Goal: Information Seeking & Learning: Learn about a topic

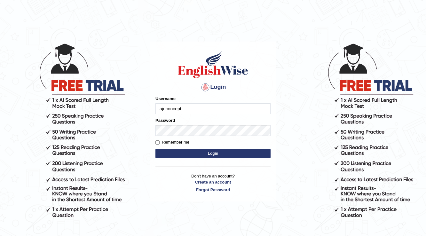
type input "ajnconcept"
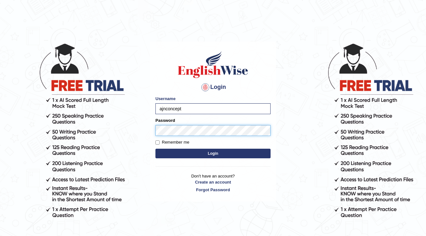
click at [155, 149] on button "Login" at bounding box center [212, 154] width 115 height 10
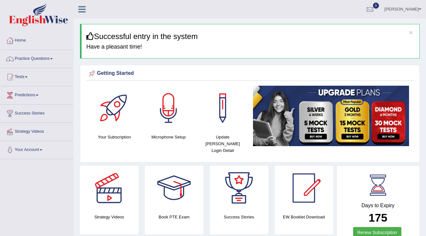
click at [55, 58] on link "Practice Questions" at bounding box center [36, 58] width 73 height 16
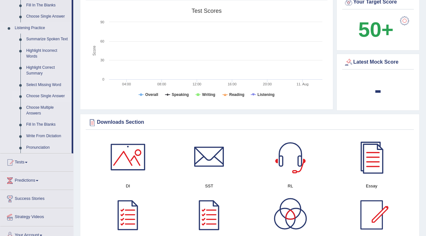
scroll to position [256, 0]
click at [37, 40] on link "Summarize Spoken Text" at bounding box center [47, 40] width 48 height 12
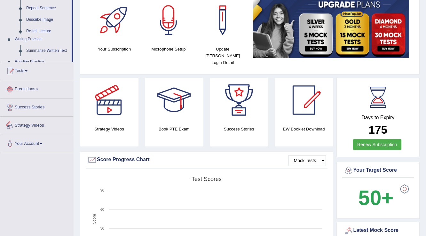
scroll to position [169, 0]
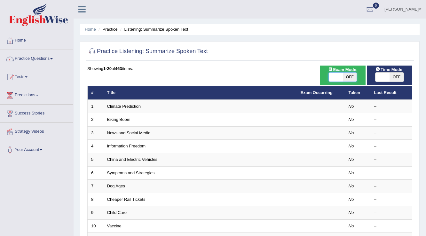
click at [340, 74] on span at bounding box center [336, 77] width 14 height 9
checkbox input "true"
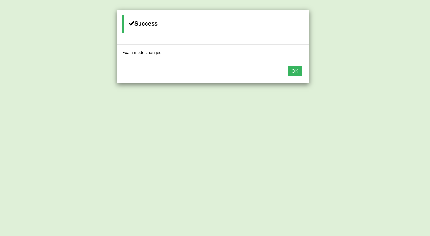
click at [293, 70] on button "OK" at bounding box center [294, 71] width 15 height 11
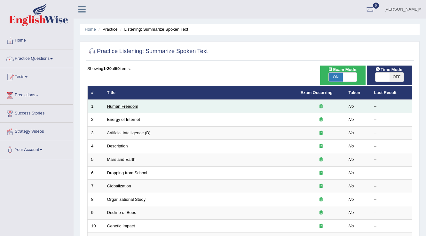
click at [112, 106] on link "Human Freedom" at bounding box center [122, 106] width 31 height 5
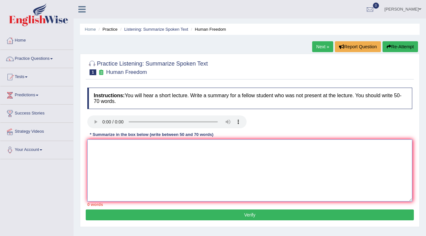
click at [242, 173] on textarea at bounding box center [249, 170] width 325 height 62
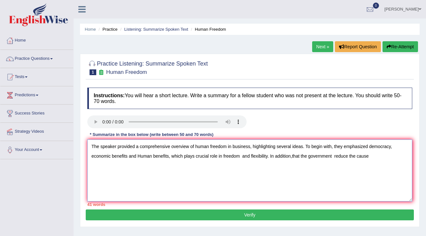
click at [396, 147] on textarea "The speaker provided a comprehensive overview of human freedom in business, hig…" at bounding box center [249, 170] width 325 height 62
click at [140, 155] on textarea "The speaker provided a comprehensive overview of human freedom in business, hig…" at bounding box center [249, 170] width 325 height 62
click at [370, 156] on textarea "The speaker provided a comprehensive overview of human freedom in business, hig…" at bounding box center [249, 170] width 325 height 62
click at [102, 165] on textarea "The speaker provided a comprehensive overview of human freedom in business, hig…" at bounding box center [249, 170] width 325 height 62
click at [299, 156] on textarea "The speaker provided a comprehensive overview of human freedom in business, hig…" at bounding box center [249, 170] width 325 height 62
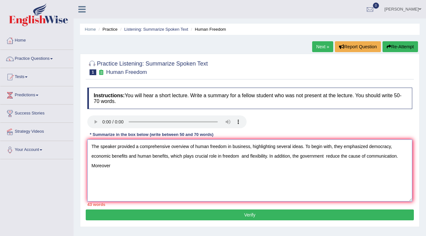
click at [122, 167] on textarea "The speaker provided a comprehensive overview of human freedom in business, hig…" at bounding box center [249, 170] width 325 height 62
click at [391, 147] on textarea "The speaker provided a comprehensive overview of human freedom in business, hig…" at bounding box center [249, 170] width 325 height 62
click at [291, 154] on textarea "The speaker provided a comprehensive overview of human freedom in business, hig…" at bounding box center [249, 170] width 325 height 62
click at [353, 155] on textarea "The speaker provided a comprehensive overview of human freedom in business, hig…" at bounding box center [249, 170] width 325 height 62
click at [336, 155] on textarea "The speaker provided a comprehensive overview of human freedom in business, hig…" at bounding box center [249, 170] width 325 height 62
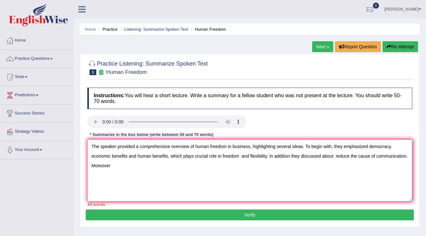
click at [111, 166] on textarea "The speaker provided a comprehensive overview of human freedom in business, hig…" at bounding box center [249, 170] width 325 height 62
click at [401, 143] on textarea "The speaker provided a comprehensive overview of human freedom in business, hig…" at bounding box center [249, 170] width 325 height 62
click at [221, 156] on textarea "The speaker provided a comprehensive overview of human freedom in business, hig…" at bounding box center [249, 170] width 325 height 62
click at [402, 146] on textarea "The speaker provided a comprehensive overview of human freedom in business, hig…" at bounding box center [249, 170] width 325 height 62
click at [210, 155] on textarea "The speaker provided a comprehensive overview of human freedom in business, hig…" at bounding box center [249, 170] width 325 height 62
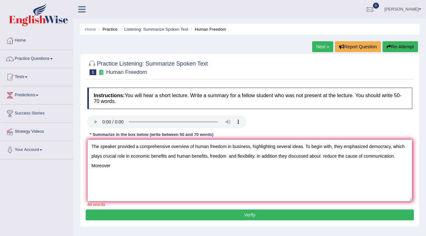
click at [210, 155] on textarea "The speaker provided a comprehensive overview of human freedom in business, hig…" at bounding box center [249, 170] width 325 height 62
click at [207, 155] on textarea "The speaker provided a comprehensive overview of human freedom in business, hig…" at bounding box center [249, 170] width 325 height 62
click at [169, 156] on textarea "The speaker provided a comprehensive overview of human freedom in business, hig…" at bounding box center [249, 170] width 325 height 62
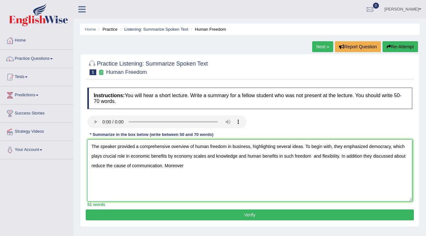
click at [245, 155] on textarea "The speaker provided a comprehensive overview of human freedom in business, hig…" at bounding box center [249, 170] width 325 height 62
click at [315, 155] on textarea "The speaker provided a comprehensive overview of human freedom in business, hig…" at bounding box center [249, 170] width 325 height 62
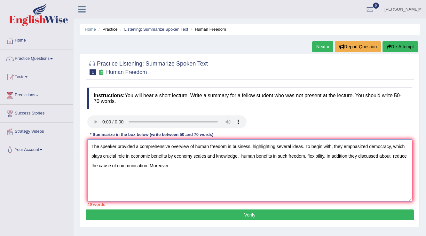
click at [323, 155] on textarea "The speaker provided a comprehensive overview of human freedom in business, hig…" at bounding box center [249, 170] width 325 height 62
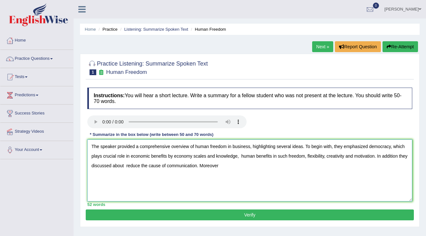
click at [139, 165] on textarea "The speaker provided a comprehensive overview of human freedom in business, hig…" at bounding box center [249, 170] width 325 height 62
click at [152, 165] on textarea "The speaker provided a comprehensive overview of human freedom in business, hig…" at bounding box center [249, 170] width 325 height 62
click at [142, 167] on textarea "The speaker provided a comprehensive overview of human freedom in business, hig…" at bounding box center [249, 170] width 325 height 62
click at [226, 165] on textarea "The speaker provided a comprehensive overview of human freedom in business, hig…" at bounding box center [249, 170] width 325 height 62
click at [142, 163] on textarea "The speaker provided a comprehensive overview of human freedom in business, hig…" at bounding box center [249, 170] width 325 height 62
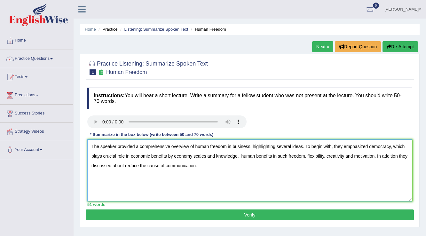
click at [124, 165] on textarea "The speaker provided a comprehensive overview of human freedom in business, hig…" at bounding box center [249, 170] width 325 height 62
click at [201, 165] on textarea "The speaker provided a comprehensive overview of human freedom in business, hig…" at bounding box center [249, 170] width 325 height 62
click at [124, 165] on textarea "The speaker provided a comprehensive overview of human freedom in business, hig…" at bounding box center [249, 170] width 325 height 62
click at [246, 165] on textarea "The speaker provided a comprehensive overview of human freedom in business, hig…" at bounding box center [249, 170] width 325 height 62
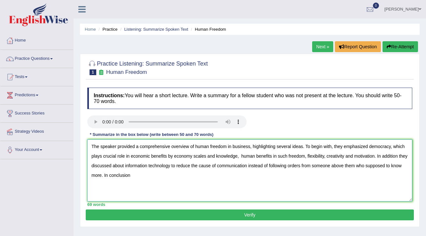
click at [141, 174] on textarea "The speaker provided a comprehensive overview of human freedom in business, hig…" at bounding box center [249, 170] width 325 height 62
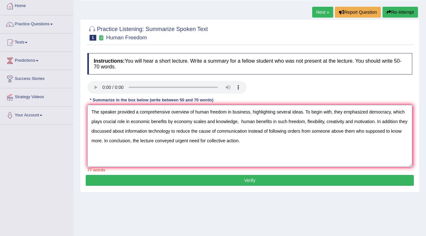
scroll to position [26, 0]
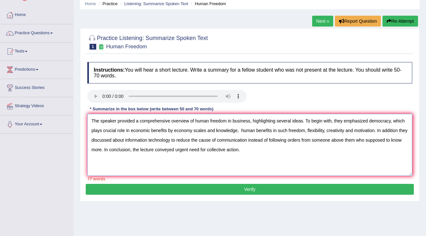
click at [101, 151] on textarea "The speaker provided a comprehensive overview of human freedom in business, hig…" at bounding box center [249, 145] width 325 height 62
click at [174, 150] on textarea "The speaker provided a comprehensive overview of human freedom in business, hig…" at bounding box center [249, 145] width 325 height 62
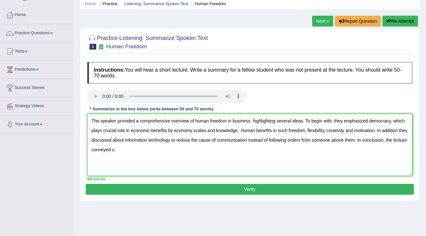
type textarea "The speaker provided a comprehensive overview of human freedom in business, hig…"
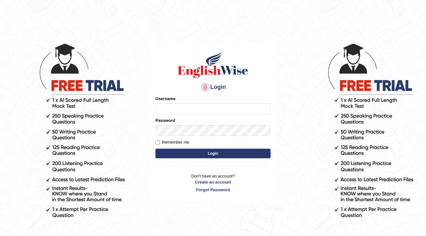
click at [316, 67] on body "Login Please fix the following errors: Username Password Remember me Login Don'…" at bounding box center [213, 139] width 426 height 236
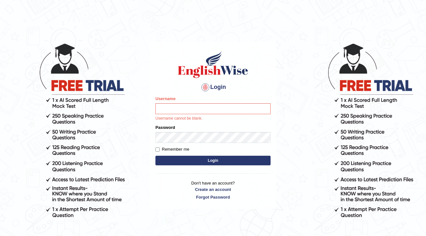
click at [328, 65] on body "Login Please fix the following errors: Username Username cannot be blank. Passw…" at bounding box center [213, 139] width 426 height 236
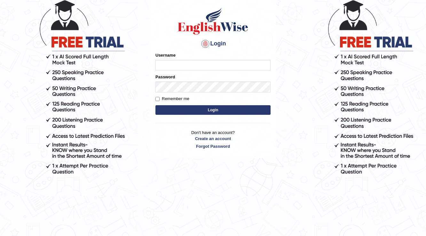
scroll to position [56, 0]
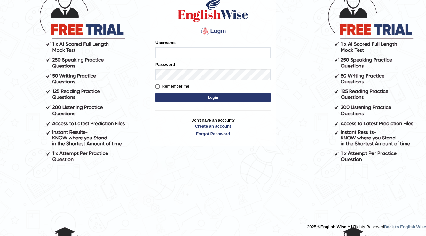
scroll to position [56, 0]
type input "ajn"
type input "c"
type input "ajnconcept"
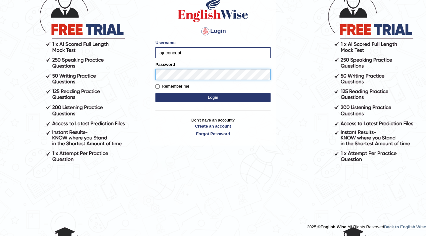
click at [155, 93] on button "Login" at bounding box center [212, 98] width 115 height 10
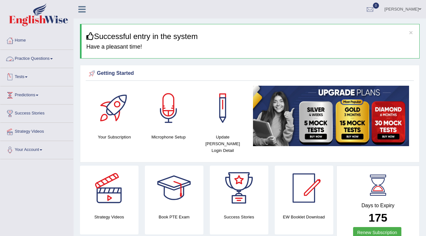
click at [55, 60] on link "Practice Questions" at bounding box center [36, 58] width 73 height 16
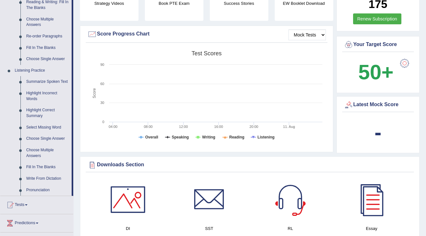
scroll to position [205, 0]
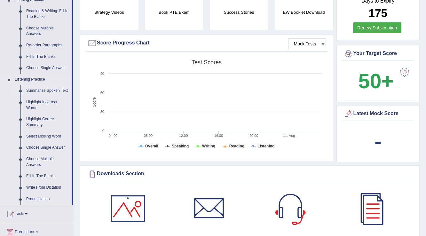
click at [55, 90] on link "Summarize Spoken Text" at bounding box center [47, 91] width 48 height 12
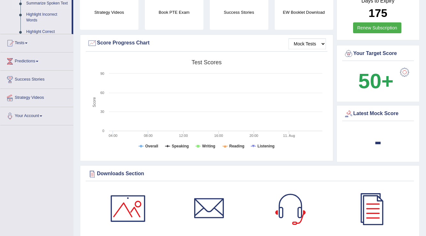
scroll to position [95, 0]
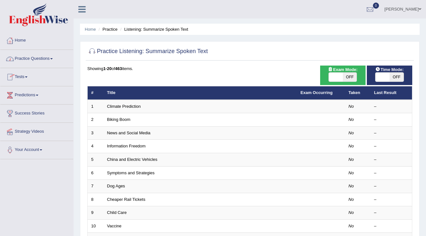
click at [52, 60] on link "Practice Questions" at bounding box center [36, 58] width 73 height 16
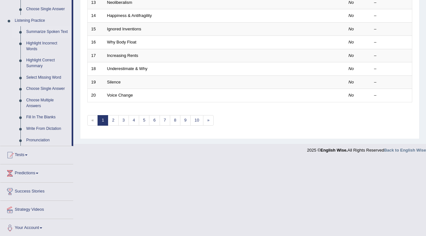
scroll to position [264, 0]
click at [21, 31] on li "Summarize Spoken Text" at bounding box center [42, 31] width 60 height 12
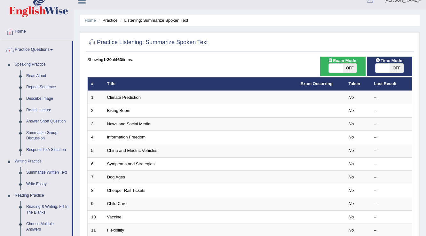
scroll to position [9, 0]
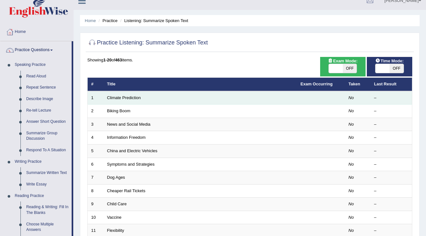
click at [167, 98] on td "Climate Prediction" at bounding box center [200, 97] width 193 height 13
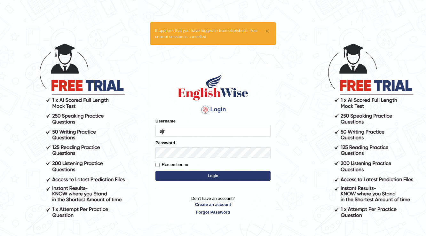
type input "ajnconcept"
click at [202, 176] on button "Login" at bounding box center [212, 176] width 115 height 10
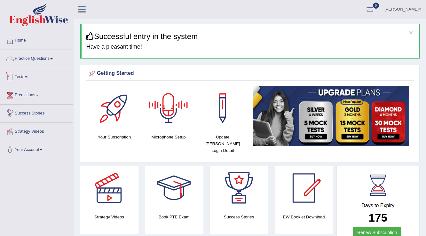
click at [52, 60] on link "Practice Questions" at bounding box center [36, 58] width 73 height 16
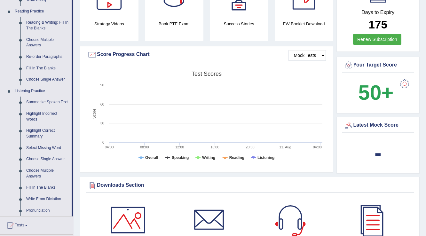
scroll to position [179, 0]
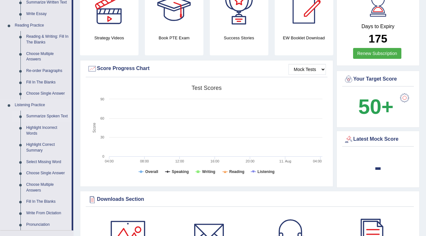
click at [56, 116] on link "Summarize Spoken Text" at bounding box center [47, 117] width 48 height 12
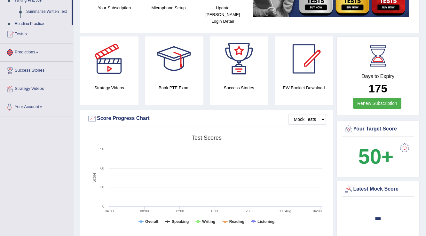
scroll to position [198, 0]
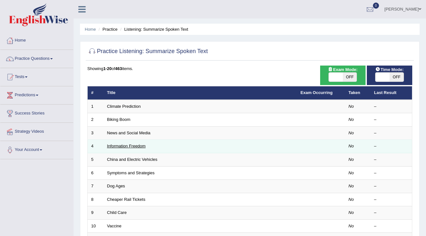
click at [142, 144] on link "Information Freedom" at bounding box center [126, 146] width 39 height 5
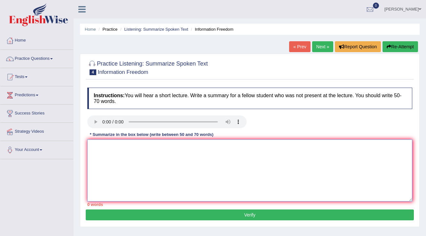
click at [207, 147] on textarea at bounding box center [249, 170] width 325 height 62
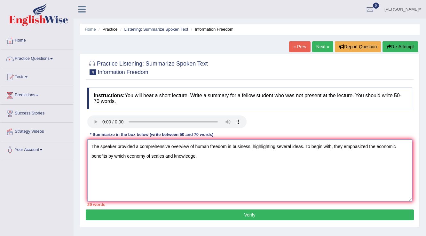
click at [368, 146] on textarea "The speaker provided a comprehensive overview of human freedom in business, hig…" at bounding box center [249, 170] width 325 height 62
click at [373, 144] on textarea "The speaker provided a comprehensive overview of human freedom in business, hig…" at bounding box center [249, 170] width 325 height 62
click at [375, 144] on textarea "The speaker provided a comprehensive overview of human freedom in business, hig…" at bounding box center [249, 170] width 325 height 62
click at [92, 156] on textarea "The speaker provided a comprehensive overview of human freedom in business, hig…" at bounding box center [249, 170] width 325 height 62
click at [287, 154] on textarea "The speaker provided a comprehensive overview of human freedom in business, hig…" at bounding box center [249, 170] width 325 height 62
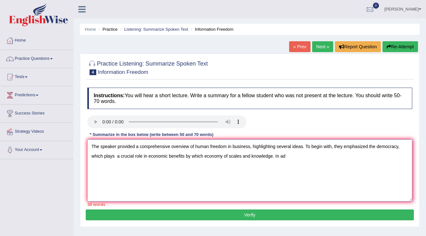
click at [290, 156] on textarea "The speaker provided a comprehensive overview of human freedom in business, hig…" at bounding box center [249, 170] width 325 height 62
click at [275, 157] on textarea "The speaker provided a comprehensive overview of human freedom in business, hig…" at bounding box center [249, 170] width 325 height 62
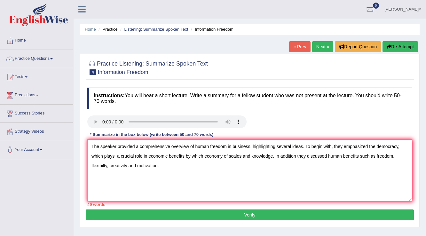
click at [376, 156] on textarea "The speaker provided a comprehensive overview of human freedom in business, hig…" at bounding box center [249, 170] width 325 height 62
click at [375, 155] on textarea "The speaker provided a comprehensive overview of human freedom in business, hig…" at bounding box center [249, 170] width 325 height 62
type textarea "The speaker provided a comprehensive overview of human freedom in business, hig…"
drag, startPoint x: 90, startPoint y: 144, endPoint x: 157, endPoint y: 168, distance: 70.7
click at [157, 168] on textarea "The speaker provided a comprehensive overview of human freedom in business, hig…" at bounding box center [249, 170] width 325 height 62
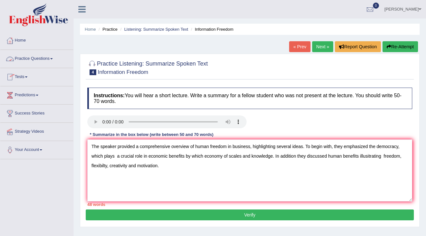
click at [92, 46] on div "Home Practice Listening: Summarize Spoken Text Information Freedom « Prev Next …" at bounding box center [250, 160] width 352 height 320
click at [52, 57] on link "Practice Questions" at bounding box center [36, 58] width 73 height 16
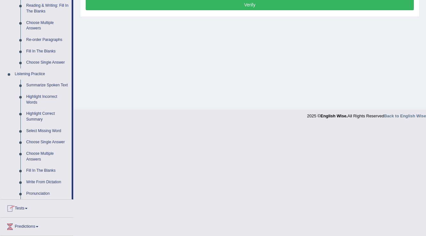
scroll to position [205, 0]
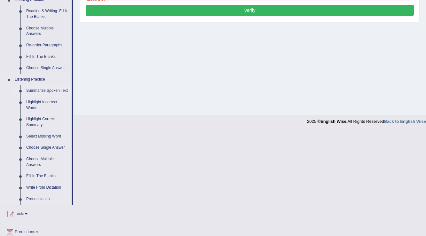
click at [30, 92] on link "Summarize Spoken Text" at bounding box center [47, 91] width 48 height 12
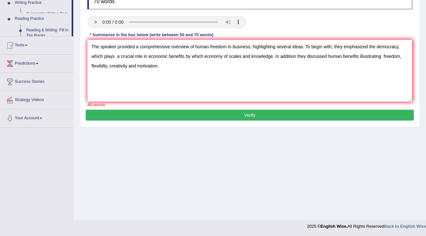
scroll to position [100, 0]
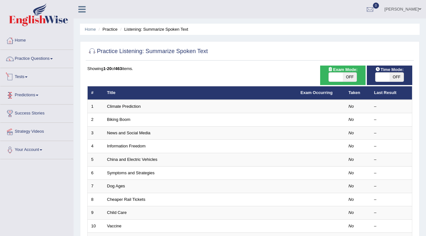
click at [27, 75] on link "Tests" at bounding box center [36, 76] width 73 height 16
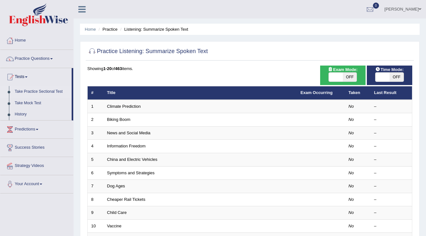
click at [28, 90] on link "Take Practice Sectional Test" at bounding box center [42, 92] width 60 height 12
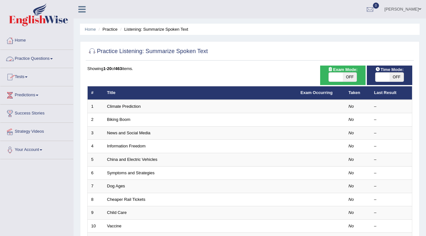
click at [27, 76] on link "Tests" at bounding box center [36, 76] width 73 height 16
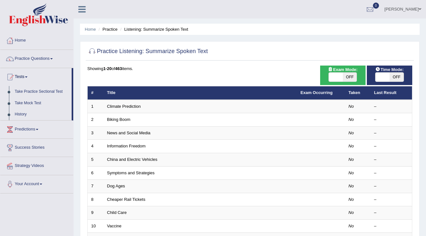
click at [27, 76] on link "Tests" at bounding box center [35, 76] width 71 height 16
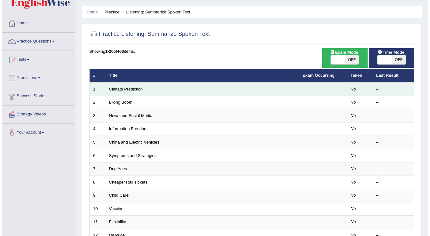
scroll to position [26, 0]
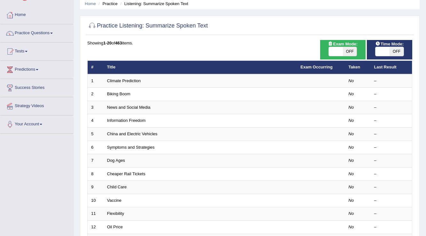
click at [330, 53] on span at bounding box center [336, 51] width 14 height 9
checkbox input "true"
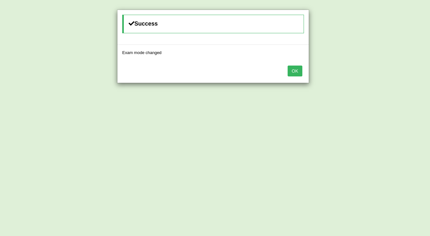
click at [299, 75] on button "OK" at bounding box center [294, 71] width 15 height 11
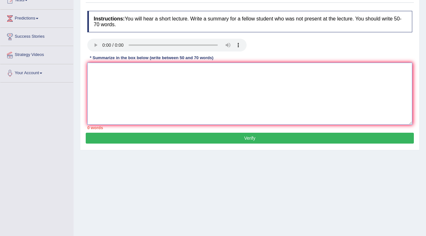
click at [144, 74] on textarea at bounding box center [249, 94] width 325 height 62
type textarea "T"
paste textarea "The speaker provided a comprehensive overview of human freedom in business, hig…"
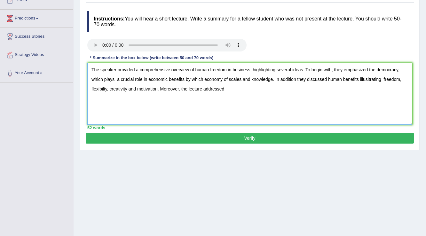
type textarea "The speaker provided a comprehensive overview of human freedom in business, hig…"
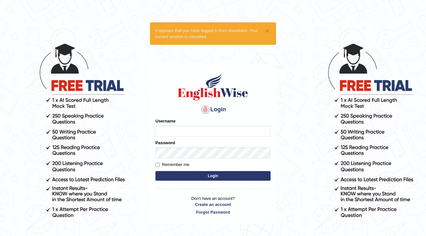
click at [202, 133] on input "Username" at bounding box center [212, 131] width 115 height 11
type input "ajnconcept"
click at [220, 175] on button "Login" at bounding box center [212, 176] width 115 height 10
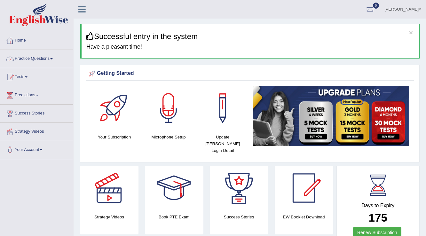
click at [53, 58] on span at bounding box center [51, 58] width 3 height 1
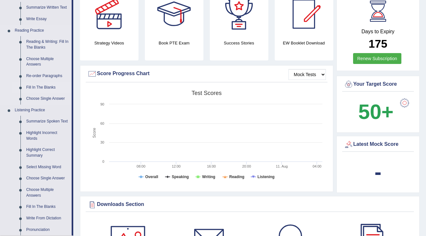
scroll to position [179, 0]
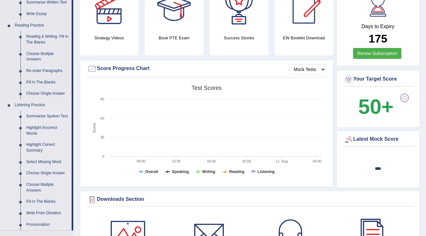
click at [42, 117] on link "Summarize Spoken Text" at bounding box center [47, 117] width 48 height 12
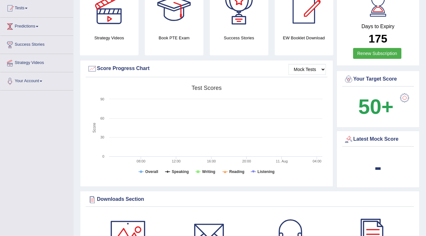
scroll to position [74, 0]
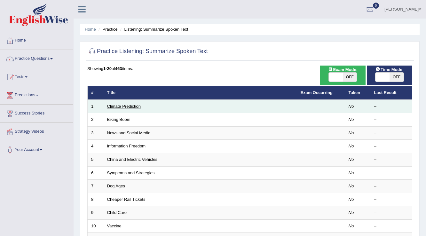
click at [138, 106] on link "Climate Prediction" at bounding box center [124, 106] width 34 height 5
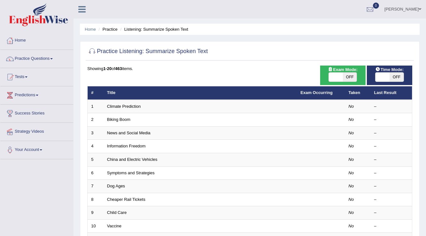
click at [331, 77] on span at bounding box center [336, 77] width 14 height 9
checkbox input "true"
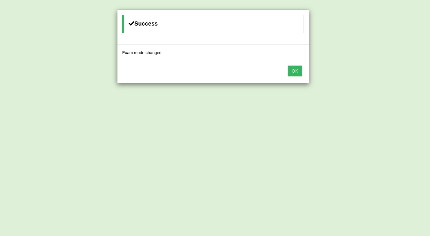
click at [297, 68] on button "OK" at bounding box center [294, 71] width 15 height 11
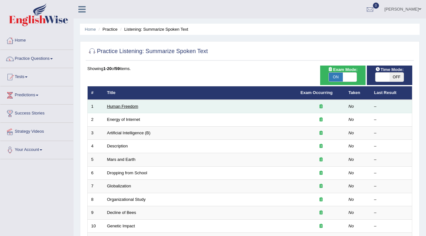
click at [128, 105] on link "Human Freedom" at bounding box center [122, 106] width 31 height 5
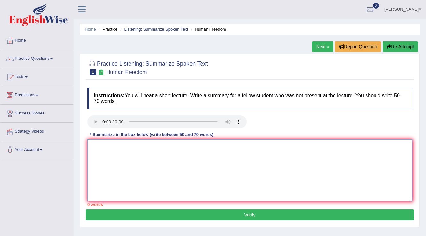
paste textarea "The speaker provided a comprehensive overview of human freedom in business, hig…"
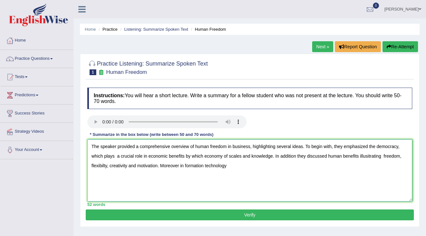
click at [184, 164] on textarea "The speaker provided a comprehensive overview of human freedom in business, hig…" at bounding box center [249, 170] width 325 height 62
click at [235, 168] on textarea "The speaker provided a comprehensive overview of human freedom in business, hig…" at bounding box center [249, 170] width 325 height 62
click at [259, 165] on textarea "The speaker provided a comprehensive overview of human freedom in business, hig…" at bounding box center [249, 170] width 325 height 62
click at [303, 166] on textarea "The speaker provided a comprehensive overview of human freedom in business, hig…" at bounding box center [249, 170] width 325 height 62
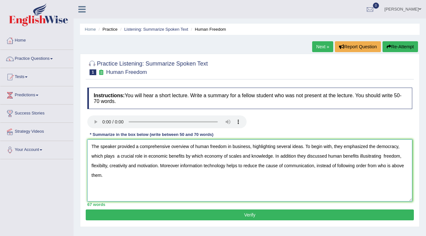
click at [202, 156] on textarea "The speaker provided a comprehensive overview of human freedom in business, hig…" at bounding box center [249, 170] width 325 height 62
click at [401, 166] on textarea "The speaker provided a comprehensive overview of human freedom in business, hig…" at bounding box center [249, 170] width 325 height 62
click at [396, 164] on textarea "The speaker provided a comprehensive overview of human freedom in business, hig…" at bounding box center [249, 170] width 325 height 62
click at [382, 164] on textarea "The speaker provided a comprehensive overview of human freedom in business, hig…" at bounding box center [249, 170] width 325 height 62
type textarea "The speaker provided a comprehensive overview of human freedom in business, hig…"
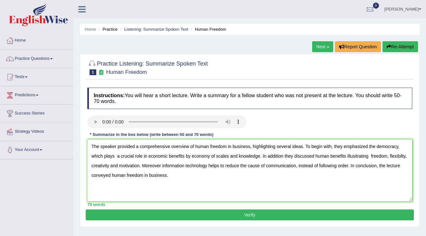
click at [338, 212] on button "Verify" at bounding box center [250, 214] width 328 height 11
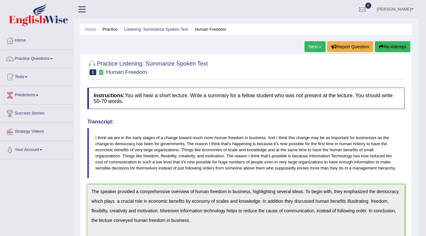
click at [316, 46] on link "Next »" at bounding box center [314, 46] width 21 height 11
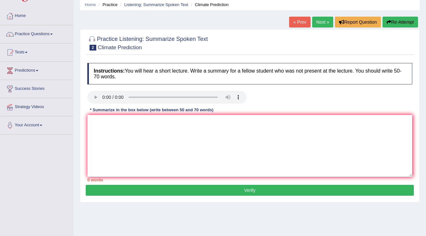
scroll to position [26, 0]
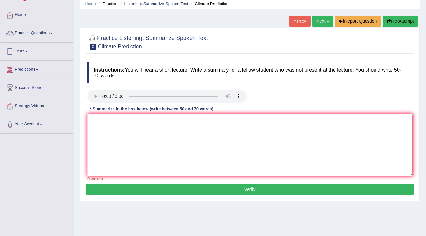
click at [80, 83] on div "Practice Listening: Summarize Spoken Text 2 Climate Prediction Instructions: Yo…" at bounding box center [249, 114] width 339 height 173
drag, startPoint x: 86, startPoint y: 98, endPoint x: 91, endPoint y: 110, distance: 12.3
click at [89, 110] on div "Instructions: You will hear a short lecture. Write a summary for a fellow stude…" at bounding box center [250, 121] width 328 height 125
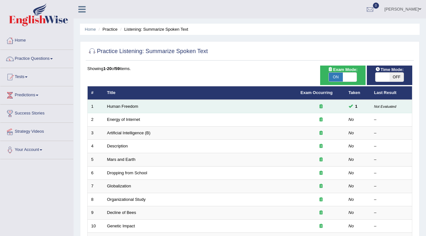
click at [318, 105] on div at bounding box center [320, 107] width 41 height 6
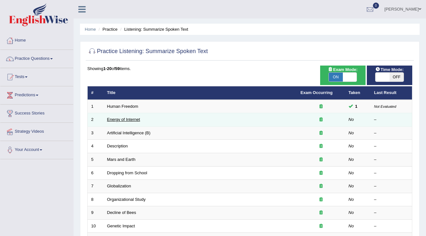
click at [116, 118] on link "Energy of Internet" at bounding box center [123, 119] width 33 height 5
click at [208, 120] on td "Energy of Internet" at bounding box center [200, 119] width 193 height 13
click at [130, 118] on link "Energy of Internet" at bounding box center [123, 119] width 33 height 5
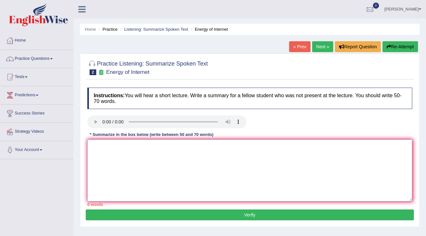
click at [159, 142] on textarea at bounding box center [249, 170] width 325 height 62
click at [171, 147] on textarea at bounding box center [249, 170] width 325 height 62
type textarea "t"
type textarea "E"
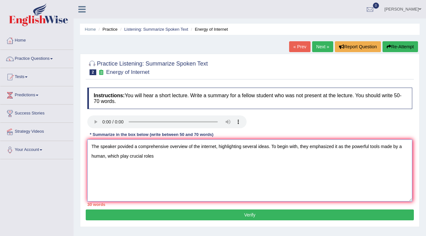
click at [105, 155] on textarea "The speaker povided a comprehensive overview of the internet, highlighting seve…" at bounding box center [249, 170] width 325 height 62
click at [113, 155] on textarea "The speaker povided a comprehensive overview of the internet, highlighting seve…" at bounding box center [249, 170] width 325 height 62
click at [159, 157] on textarea "The speaker povided a comprehensive overview of the internet, highlighting seve…" at bounding box center [249, 170] width 325 height 62
click at [210, 157] on textarea "The speaker povided a comprehensive overview of the internet, highlighting seve…" at bounding box center [249, 170] width 325 height 62
click at [259, 155] on textarea "The speaker povided a comprehensive overview of the internet, highlighting seve…" at bounding box center [249, 170] width 325 height 62
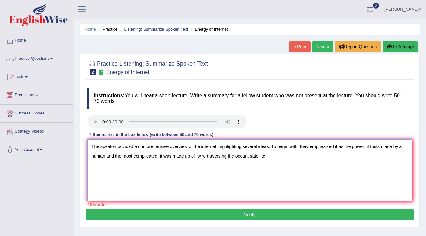
click at [270, 155] on textarea "The speaker povided a comprehensive overview of the internet, highlighting seve…" at bounding box center [249, 170] width 325 height 62
click at [249, 157] on textarea "The speaker povided a comprehensive overview of the internet, highlighting seve…" at bounding box center [249, 170] width 325 height 62
click at [265, 154] on textarea "The speaker povided a comprehensive overview of the internet, highlighting seve…" at bounding box center [249, 170] width 325 height 62
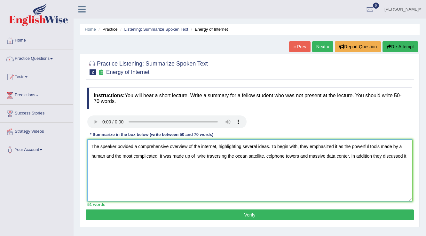
click at [348, 155] on textarea "The speaker povided a comprehensive overview of the internet, highlighting seve…" at bounding box center [249, 170] width 325 height 62
click at [148, 163] on textarea "The speaker povided a comprehensive overview of the internet, highlighting seve…" at bounding box center [249, 170] width 325 height 62
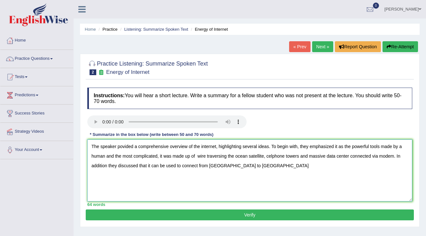
click at [212, 165] on textarea "The speaker povided a comprehensive overview of the internet, highlighting seve…" at bounding box center [249, 170] width 325 height 62
click at [249, 165] on textarea "The speaker povided a comprehensive overview of the internet, highlighting seve…" at bounding box center [249, 170] width 325 height 62
click at [106, 166] on textarea "The speaker povided a comprehensive overview of the internet, highlighting seve…" at bounding box center [249, 170] width 325 height 62
click at [176, 166] on textarea "The speaker povided a comprehensive overview of the internet, highlighting seve…" at bounding box center [249, 170] width 325 height 62
click at [244, 164] on textarea "The speaker povided a comprehensive overview of the internet, highlighting seve…" at bounding box center [249, 170] width 325 height 62
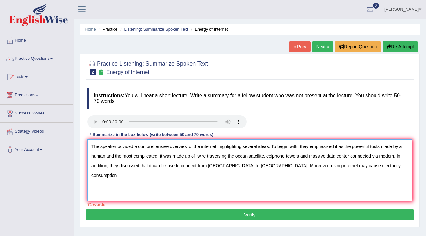
click at [319, 164] on textarea "The speaker povided a comprehensive overview of the internet, highlighting seve…" at bounding box center [249, 170] width 325 height 62
click at [384, 167] on textarea "The speaker povided a comprehensive overview of the internet, highlighting seve…" at bounding box center [249, 170] width 325 height 62
click at [139, 174] on textarea "The speaker povided a comprehensive overview of the internet, highlighting seve…" at bounding box center [249, 170] width 325 height 62
click at [252, 171] on textarea "The speaker povided a comprehensive overview of the internet, highlighting seve…" at bounding box center [249, 170] width 325 height 62
click at [243, 164] on textarea "The speaker povided a comprehensive overview of the internet, highlighting seve…" at bounding box center [249, 170] width 325 height 62
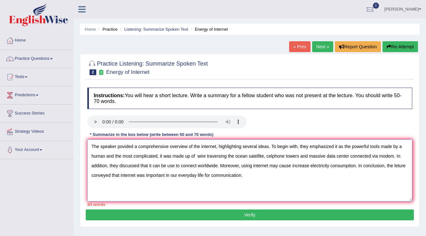
click at [121, 155] on textarea "The speaker povided a comprehensive overview of the internet, highlighting seve…" at bounding box center [249, 170] width 325 height 62
click at [117, 175] on textarea "The speaker povided a comprehensive overview of the internet, highlighting seve…" at bounding box center [249, 170] width 325 height 62
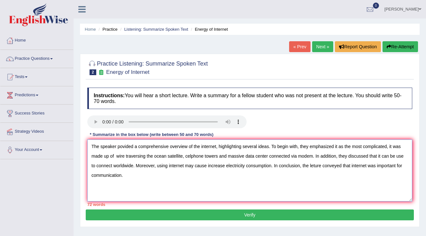
click at [373, 166] on textarea "The speaker povided a comprehensive overview of the internet, highlighting seve…" at bounding box center [249, 170] width 325 height 62
click at [313, 164] on textarea "The speaker povided a comprehensive overview of the internet, highlighting seve…" at bounding box center [249, 170] width 325 height 62
click at [314, 164] on textarea "The speaker povided a comprehensive overview of the internet, highlighting seve…" at bounding box center [249, 170] width 325 height 62
click at [313, 165] on textarea "The speaker povided a comprehensive overview of the internet, highlighting seve…" at bounding box center [249, 170] width 325 height 62
click at [372, 165] on textarea "The speaker povided a comprehensive overview of the internet, highlighting seve…" at bounding box center [249, 170] width 325 height 62
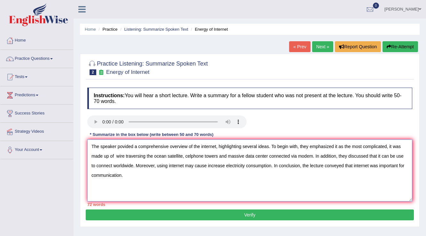
click at [349, 145] on textarea "The speaker povided a comprehensive overview of the internet, highlighting seve…" at bounding box center [249, 170] width 325 height 62
click at [207, 165] on textarea "The speaker povided a comprehensive overview of the internet, highlighting seve…" at bounding box center [249, 170] width 325 height 62
drag, startPoint x: 273, startPoint y: 166, endPoint x: 207, endPoint y: 173, distance: 66.3
click at [205, 170] on textarea "The speaker povided a comprehensive overview of the internet, highlighting seve…" at bounding box center [249, 170] width 325 height 62
click at [212, 182] on textarea "The speaker povided a comprehensive overview of the internet, highlighting seve…" at bounding box center [249, 170] width 325 height 62
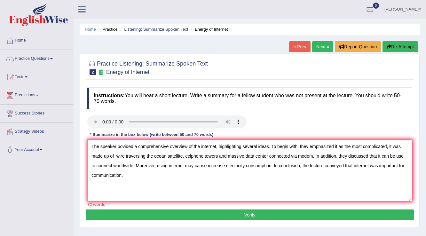
drag, startPoint x: 207, startPoint y: 164, endPoint x: 156, endPoint y: 161, distance: 51.6
click at [156, 161] on textarea "The speaker povided a comprehensive overview of the internet, highlighting seve…" at bounding box center [249, 170] width 325 height 62
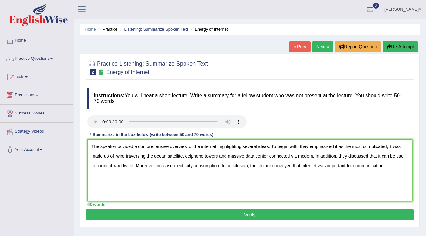
type textarea "The speaker povided a comprehensive overview of the internet, highlighting seve…"
click at [204, 212] on button "Verify" at bounding box center [250, 214] width 328 height 11
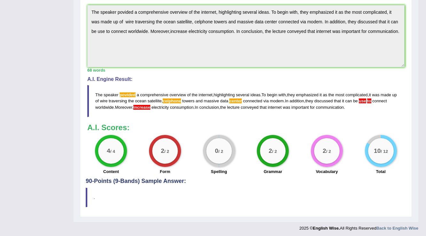
scroll to position [186, 0]
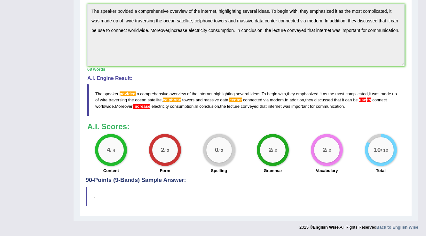
click at [366, 99] on span "use" at bounding box center [362, 99] width 7 height 5
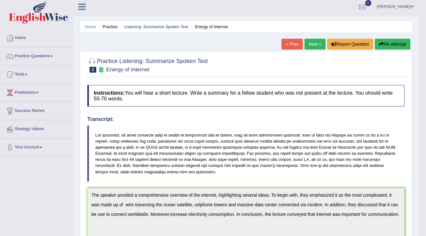
scroll to position [0, 0]
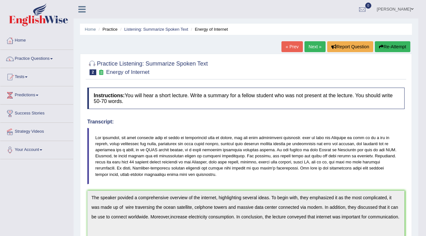
click at [410, 8] on link "[PERSON_NAME]" at bounding box center [395, 8] width 46 height 17
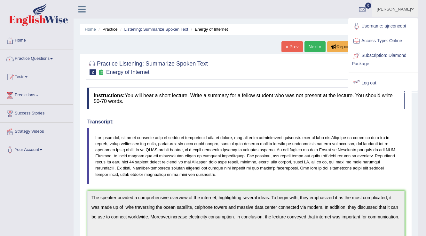
click at [376, 82] on link "Log out" at bounding box center [382, 83] width 69 height 15
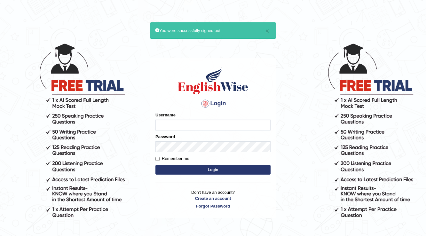
click at [160, 125] on input "Username" at bounding box center [212, 125] width 115 height 11
type input "priyanka94"
click at [174, 168] on button "Login" at bounding box center [212, 170] width 115 height 10
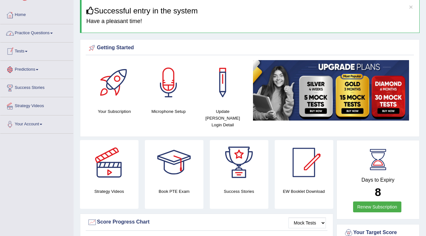
click at [35, 34] on link "Practice Questions" at bounding box center [36, 32] width 73 height 16
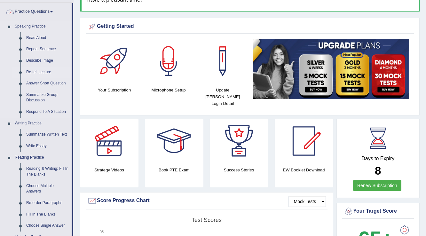
scroll to position [102, 0]
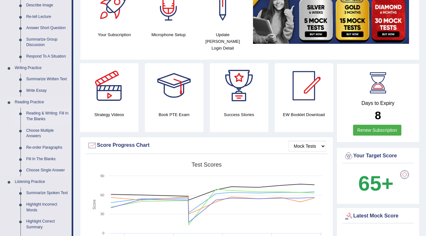
click at [36, 115] on link "Reading & Writing: Fill In The Blanks" at bounding box center [47, 116] width 48 height 17
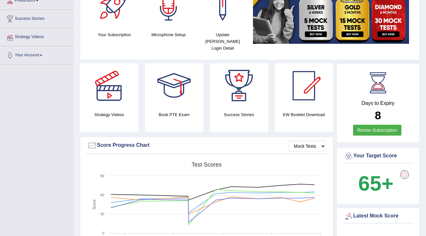
scroll to position [139, 0]
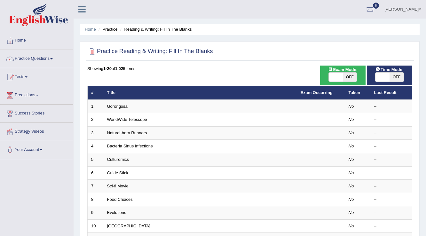
click at [352, 74] on span "OFF" at bounding box center [350, 77] width 14 height 9
checkbox input "true"
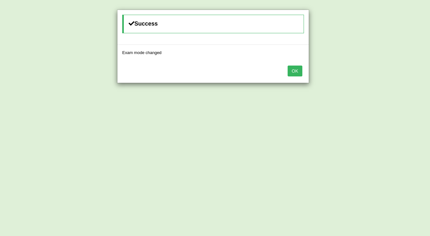
drag, startPoint x: 296, startPoint y: 72, endPoint x: 278, endPoint y: 89, distance: 24.9
click at [294, 69] on button "OK" at bounding box center [294, 71] width 15 height 11
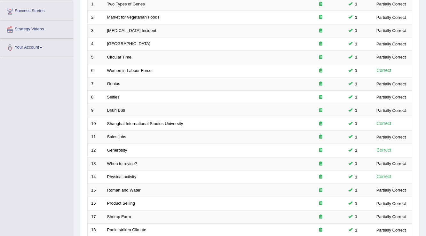
scroll to position [185, 0]
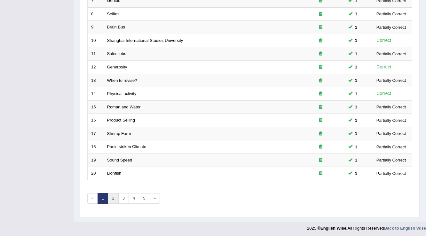
click at [111, 195] on link "2" at bounding box center [113, 198] width 11 height 11
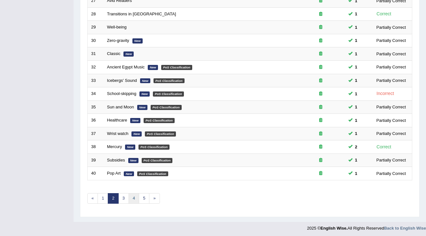
scroll to position [185, 0]
click at [124, 197] on link "3" at bounding box center [123, 198] width 11 height 11
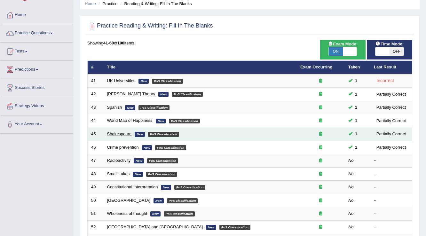
click at [115, 135] on link "Shakespeare" at bounding box center [119, 133] width 25 height 5
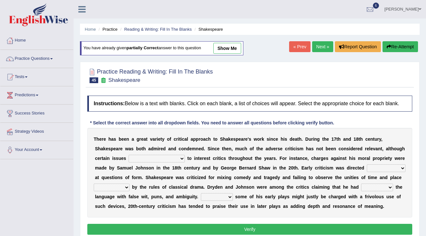
click at [317, 44] on link "Next »" at bounding box center [322, 46] width 21 height 11
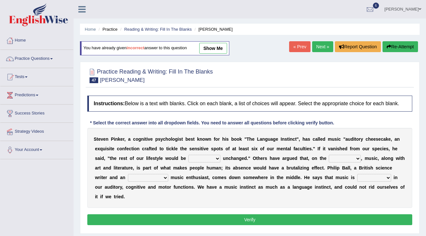
click at [294, 46] on link "« Prev" at bounding box center [299, 46] width 21 height 11
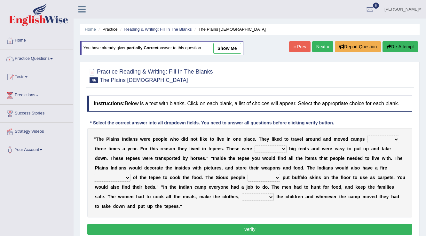
click at [294, 46] on link "« Prev" at bounding box center [299, 46] width 21 height 11
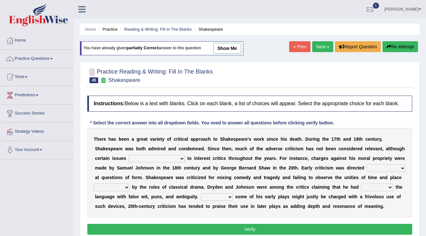
click at [230, 51] on link "show me" at bounding box center [227, 48] width 28 height 11
select select "have continued"
select select "primarily"
select select "described"
select select "referred"
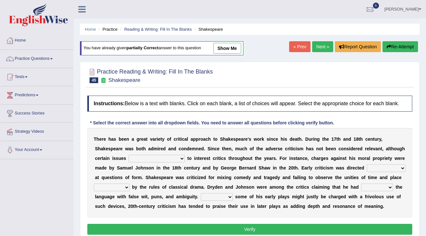
select select "While"
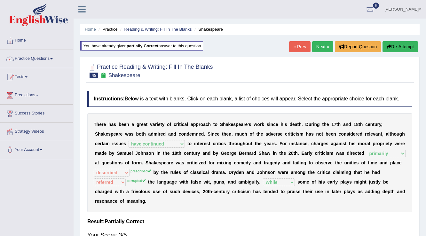
click at [317, 44] on link "Next »" at bounding box center [322, 46] width 21 height 11
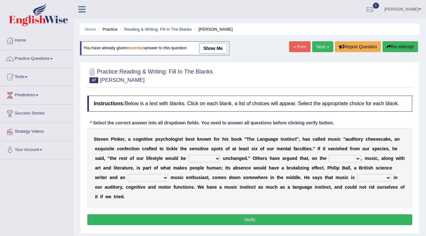
click at [297, 46] on link "« Prev" at bounding box center [299, 46] width 21 height 11
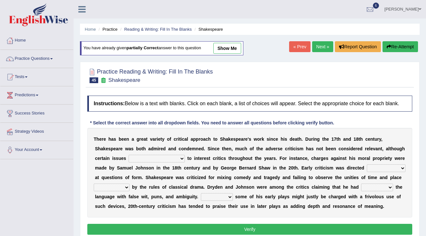
click at [220, 50] on link "show me" at bounding box center [227, 48] width 28 height 11
select select "have continued"
select select "primarily"
select select "described"
select select "referred"
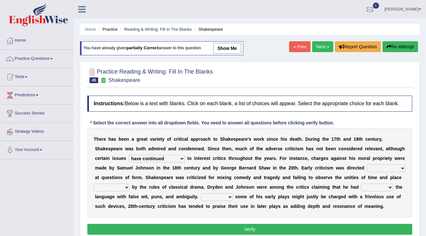
select select "While"
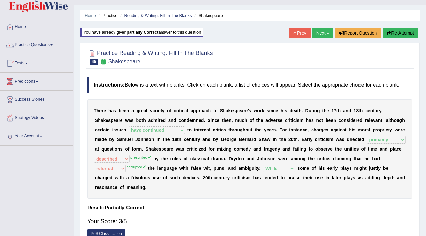
scroll to position [26, 0]
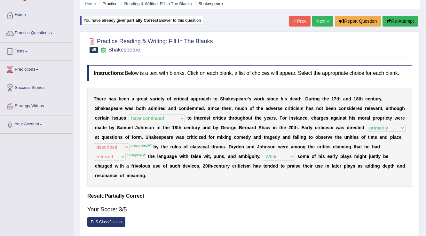
click at [404, 19] on button "Re-Attempt" at bounding box center [399, 21] width 35 height 11
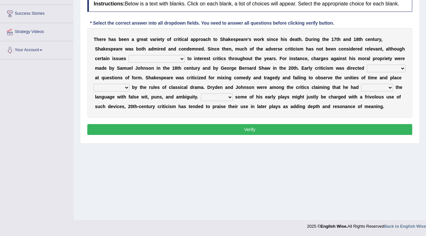
click at [386, 86] on select "versed referred transverse corrupted" at bounding box center [377, 88] width 32 height 8
select select "corrupted"
click at [361, 84] on select "versed referred transverse corrupted" at bounding box center [377, 88] width 32 height 8
click at [382, 68] on select "consecutively primarily hardly solely" at bounding box center [386, 69] width 39 height 8
click at [116, 86] on select "subscribed documented described prescribed" at bounding box center [112, 88] width 36 height 8
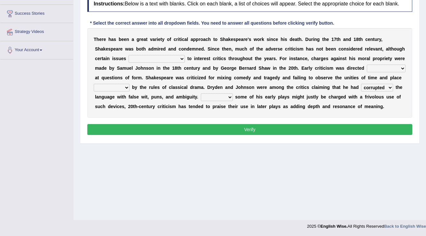
select select "prescribed"
click at [94, 84] on select "subscribed documented described prescribed" at bounding box center [112, 88] width 36 height 8
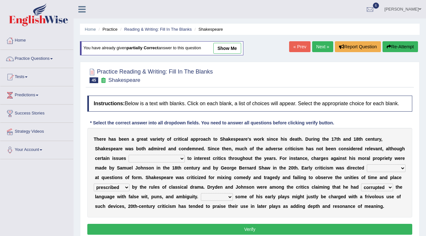
click at [316, 43] on link "Next »" at bounding box center [322, 46] width 21 height 11
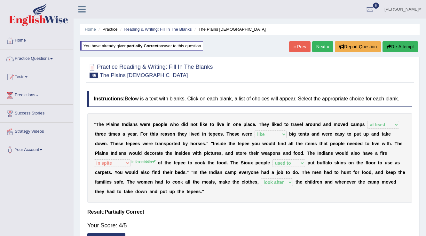
select select "at least"
select select "like"
select select "in spite"
select select "used to"
select select "look after"
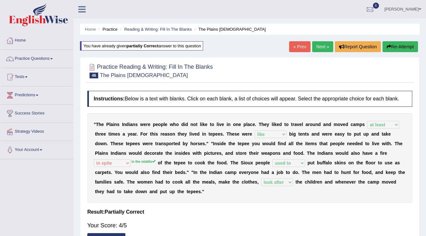
click at [317, 45] on link "Next »" at bounding box center [322, 46] width 21 height 11
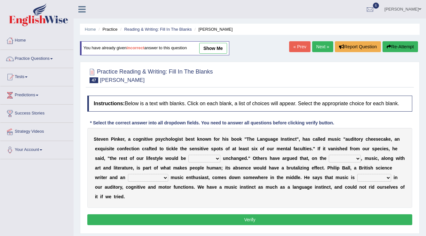
click at [221, 45] on link "show me" at bounding box center [213, 48] width 28 height 11
select select "rarely"
select select "top"
select select "ambitious"
select select "installed"
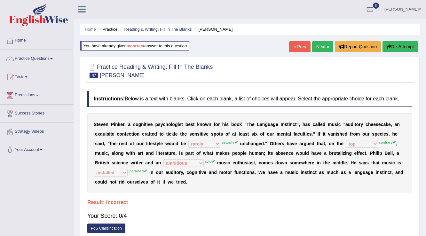
click at [320, 48] on link "Next »" at bounding box center [322, 46] width 21 height 11
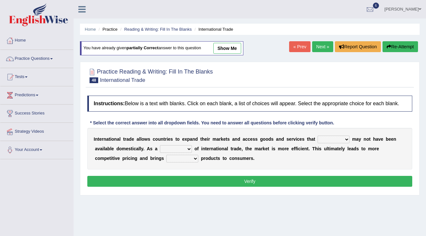
click at [230, 48] on link "show me" at bounding box center [227, 48] width 28 height 11
select select "either"
select select "result"
select select "cheaper"
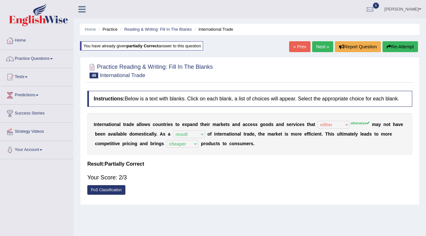
click at [322, 46] on link "Next »" at bounding box center [322, 46] width 21 height 11
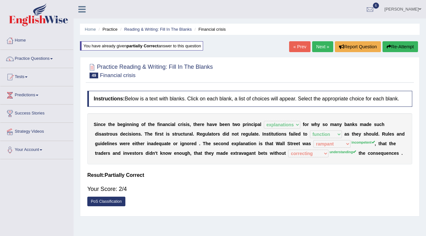
select select "explanations"
select select "function"
select select "rampant"
select select "correcting"
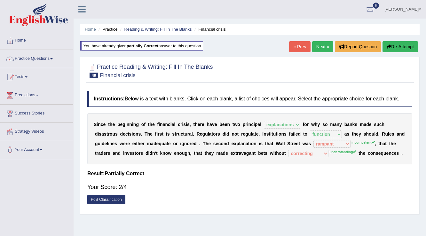
click at [321, 49] on link "Next »" at bounding box center [322, 46] width 21 height 11
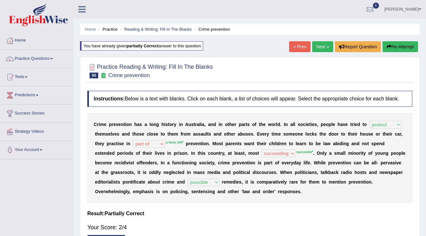
select select "protect"
select select "part of"
select select "succeeding"
select select "possible"
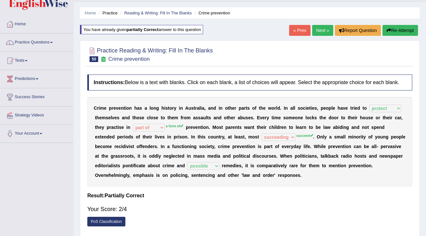
scroll to position [26, 0]
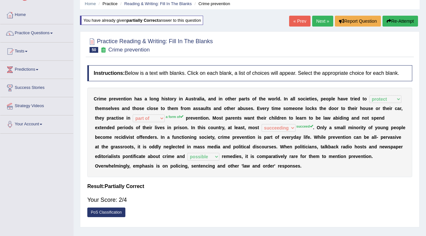
click at [397, 20] on button "Re-Attempt" at bounding box center [399, 21] width 35 height 11
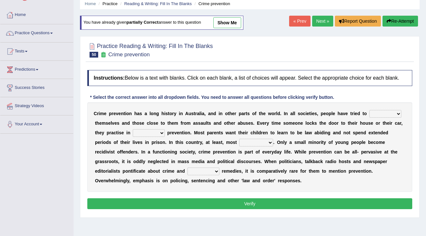
click at [157, 131] on select "part of a form of relation to addition to" at bounding box center [149, 133] width 32 height 8
click at [269, 142] on select "success succeed successful succeeding" at bounding box center [256, 143] width 34 height 8
drag, startPoint x: 220, startPoint y: 167, endPoint x: 215, endPoint y: 168, distance: 4.3
click at [215, 168] on div "C r i m e p r e v e n t i o n h a s a l o n g h i s t o r y i n A u s t r a l i…" at bounding box center [249, 147] width 325 height 90
click at [215, 169] on select "default possible articulate absolute" at bounding box center [203, 171] width 32 height 8
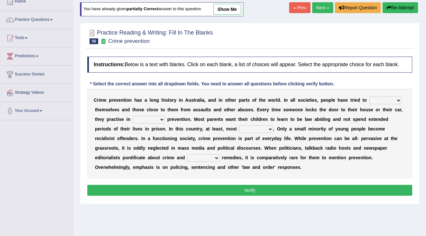
scroll to position [51, 0]
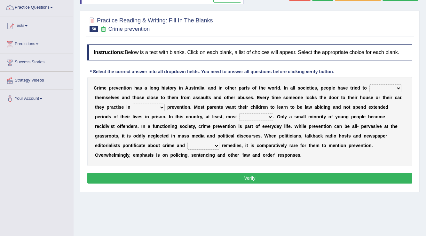
click at [216, 146] on select "default possible articulate absolute" at bounding box center [203, 146] width 32 height 8
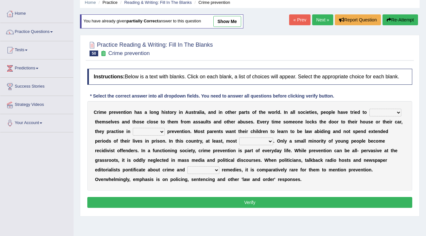
scroll to position [0, 0]
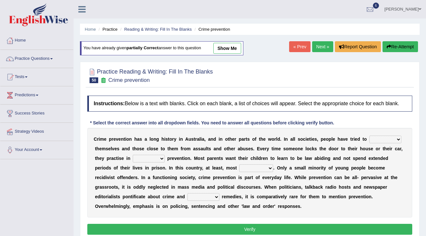
click at [227, 44] on link "show me" at bounding box center [227, 48] width 28 height 11
select select "protect"
select select "part of"
select select "succeeding"
select select "possible"
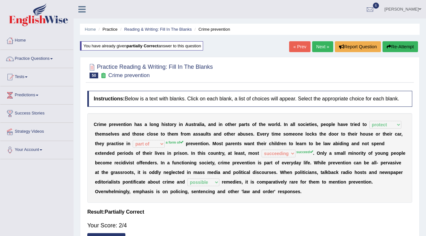
click at [322, 45] on link "Next »" at bounding box center [322, 46] width 21 height 11
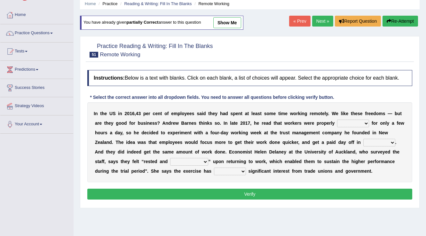
scroll to position [26, 0]
click at [230, 19] on link "show me" at bounding box center [227, 22] width 28 height 11
select select "productive"
select select "return"
select select "rejuvenated"
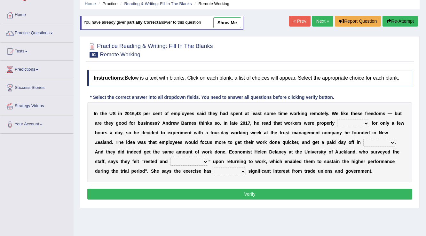
select select "benefited"
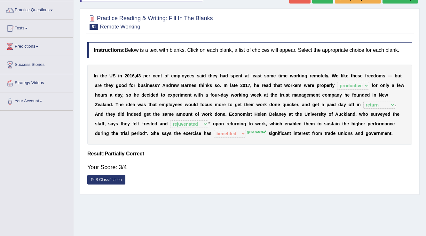
scroll to position [0, 0]
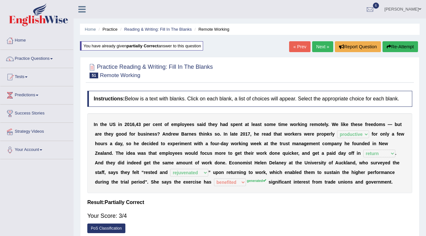
click at [323, 48] on link "Next »" at bounding box center [322, 46] width 21 height 11
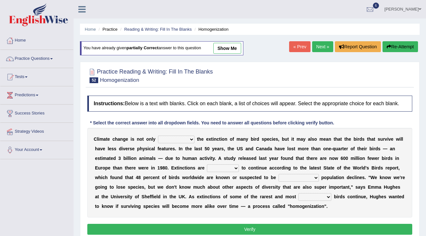
click at [234, 47] on link "show me" at bounding box center [227, 48] width 28 height 11
select select "involving"
select select "decided"
select select "underlying"
select select "distinctive"
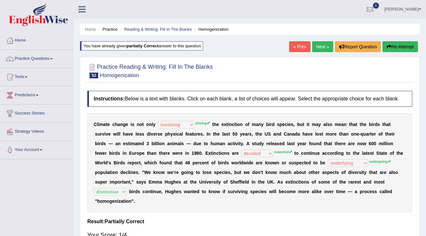
click at [321, 47] on link "Next »" at bounding box center [322, 46] width 21 height 11
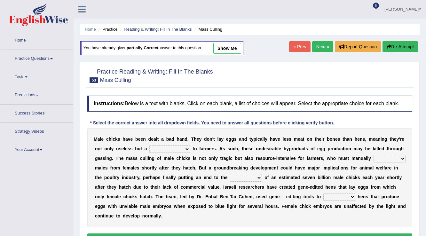
click at [234, 47] on link "show me" at bounding box center [227, 48] width 28 height 11
select select "maintainability"
select select "port"
select select "pulling"
select select "breed"
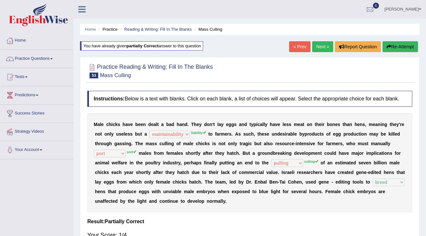
click at [319, 45] on link "Next »" at bounding box center [322, 46] width 21 height 11
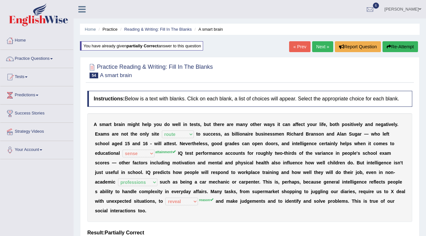
select select "route"
select select "sense"
select select "professions"
select select "reveal"
click at [323, 43] on link "Next »" at bounding box center [322, 46] width 21 height 11
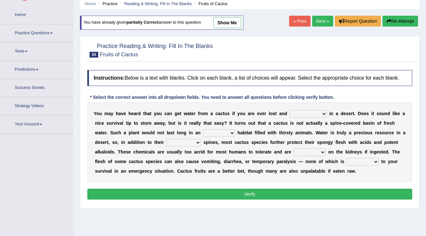
click at [219, 20] on link "show me" at bounding box center [227, 22] width 28 height 11
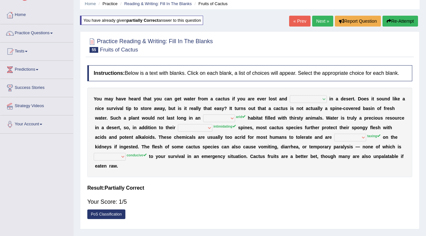
select select "dehydrated"
select select "hydrid"
select select "liquidating"
select select "detoxing"
select select "enhancive"
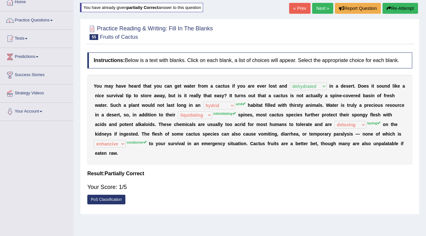
scroll to position [51, 0]
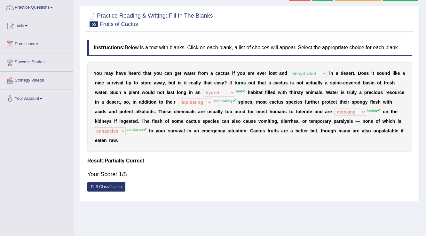
drag, startPoint x: 132, startPoint y: 98, endPoint x: 235, endPoint y: 109, distance: 103.5
click at [225, 107] on div "Y o u m a y h a v e h e a r d t h a t y o u c a n g e t w a t e r f r o m a c a…" at bounding box center [249, 107] width 325 height 90
drag, startPoint x: 369, startPoint y: 104, endPoint x: 344, endPoint y: 105, distance: 25.3
click at [331, 105] on div "Y o u m a y h a v e h e a r d t h a t y o u c a n g e t w a t e r f r o m a c a…" at bounding box center [249, 107] width 325 height 90
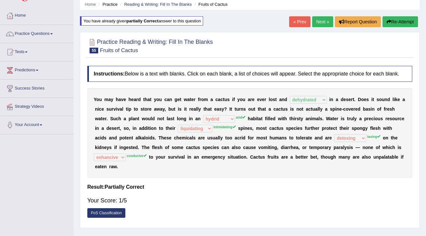
scroll to position [0, 0]
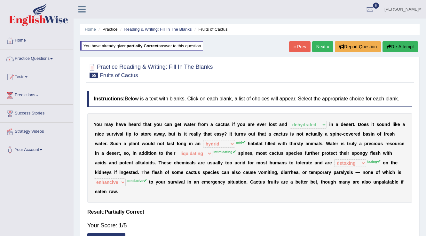
click at [396, 50] on button "Re-Attempt" at bounding box center [399, 46] width 35 height 11
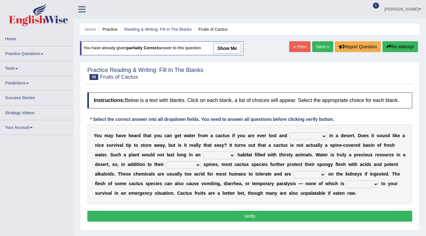
click at [187, 164] on select "liquidating invalidating intimidating elucidating" at bounding box center [183, 165] width 35 height 8
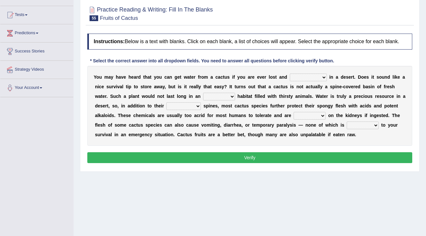
scroll to position [51, 0]
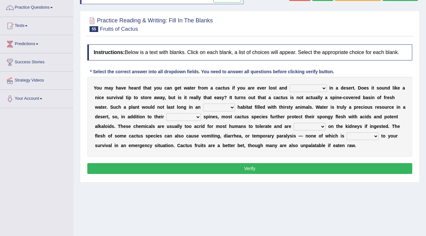
click at [185, 115] on select "liquidating invalidating intimidating elucidating" at bounding box center [183, 117] width 35 height 8
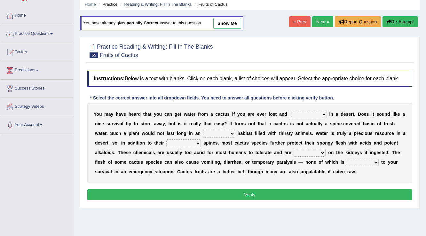
scroll to position [0, 0]
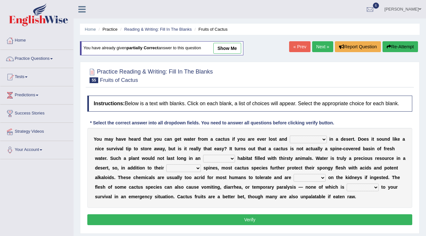
click at [319, 46] on link "Next »" at bounding box center [322, 46] width 21 height 11
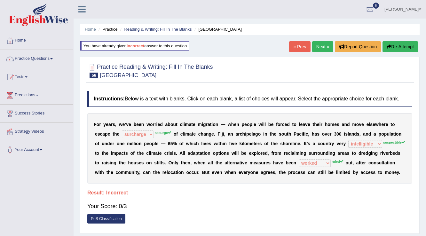
select select "surcharge"
select select "intelligible"
select select "worked"
click at [317, 43] on link "Next »" at bounding box center [322, 46] width 21 height 11
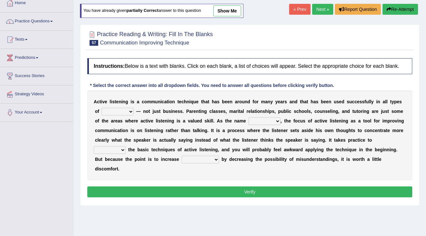
scroll to position [26, 0]
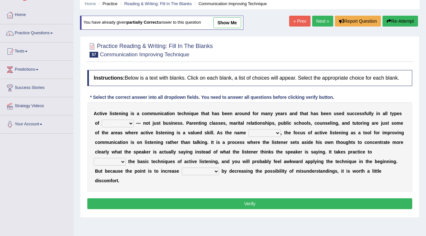
click at [227, 27] on link "show me" at bounding box center [227, 22] width 28 height 11
select select "endeavour"
select select "complies"
select select "master"
select select "effectiveness"
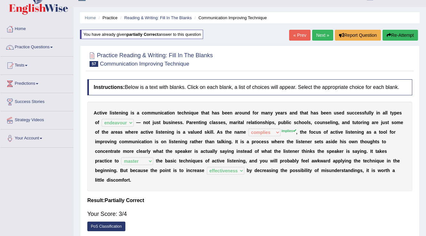
scroll to position [0, 0]
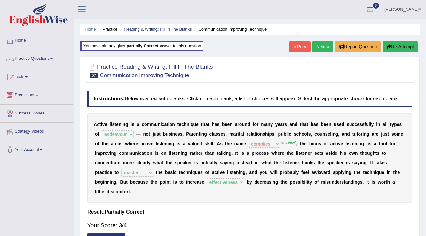
click at [320, 49] on link "Next »" at bounding box center [322, 46] width 21 height 11
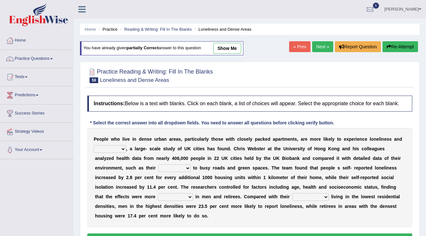
click at [234, 48] on link "show me" at bounding box center [227, 48] width 28 height 11
select select "isolation"
select select "proximity"
select select "denounced"
select select "counterparts"
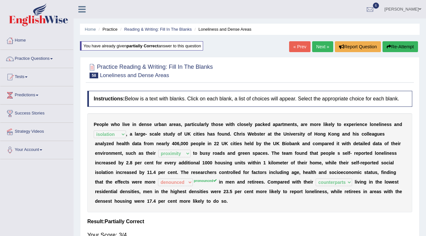
click at [401, 51] on button "Re-Attempt" at bounding box center [399, 46] width 35 height 11
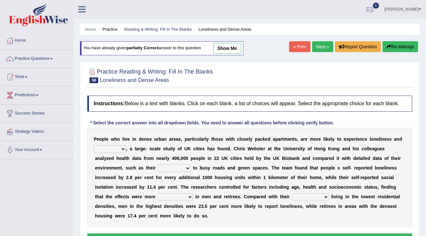
scroll to position [26, 0]
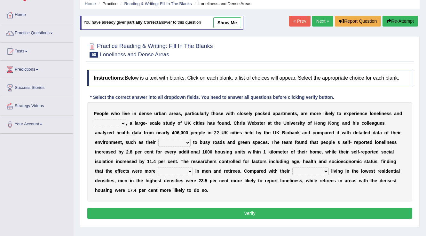
click at [180, 174] on select "pronounced denounced announced renounced" at bounding box center [175, 171] width 35 height 8
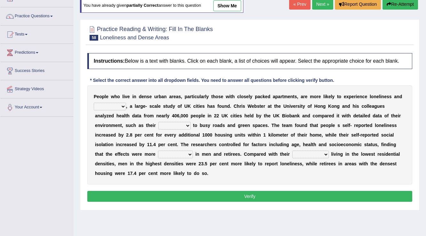
scroll to position [51, 0]
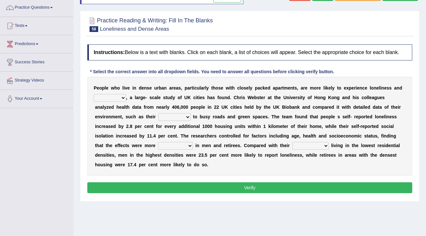
click at [173, 144] on select "pronounced denounced announced renounced" at bounding box center [175, 146] width 35 height 8
select select "pronounced"
click at [158, 142] on select "pronounced denounced announced renounced" at bounding box center [175, 146] width 35 height 8
drag, startPoint x: 239, startPoint y: 144, endPoint x: 142, endPoint y: 17, distance: 160.1
click at [129, 74] on div "Instructions: Below is a text with blanks. Click on each blank, a list of choic…" at bounding box center [250, 119] width 328 height 157
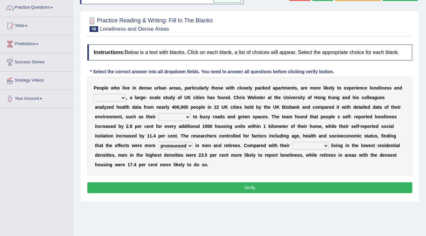
click at [217, 189] on button "Verify" at bounding box center [249, 187] width 325 height 11
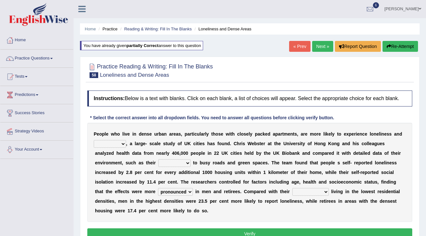
scroll to position [0, 0]
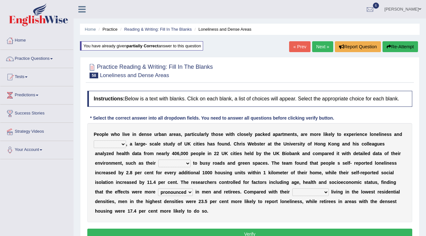
click at [321, 47] on link "Next »" at bounding box center [322, 46] width 21 height 11
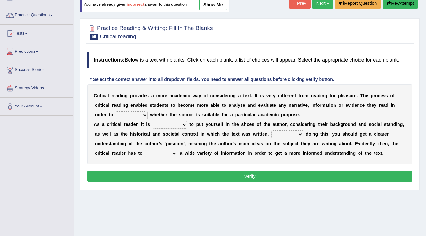
scroll to position [31, 0]
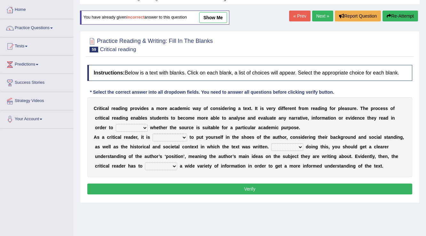
click at [227, 15] on link "show me" at bounding box center [213, 17] width 28 height 11
select select "probe"
select select "principled"
select select "For"
select select "adhere"
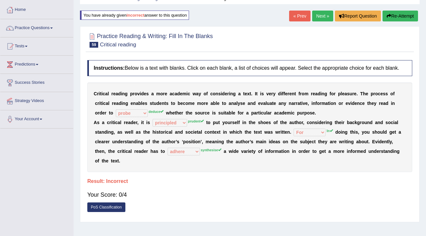
click at [392, 13] on button "Re-Attempt" at bounding box center [399, 16] width 35 height 11
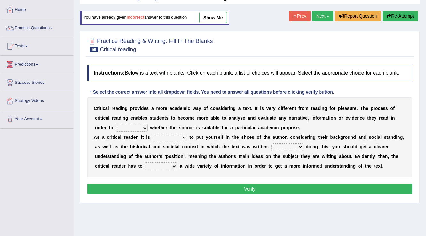
click at [149, 125] on b at bounding box center [149, 127] width 3 height 5
click at [145, 127] on select "probe prophesy dissect deduce" at bounding box center [132, 128] width 32 height 8
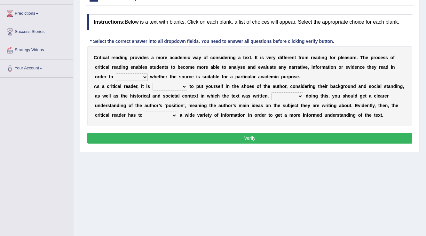
scroll to position [82, 0]
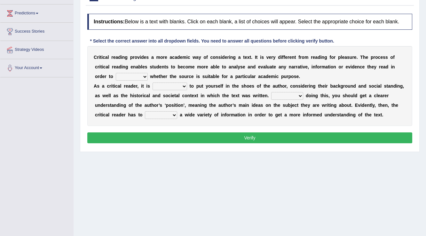
click at [139, 74] on select "probe prophesy dissect deduce" at bounding box center [132, 77] width 32 height 8
click at [126, 156] on div "Home Practice Reading & Writing: Fill In The Blanks Critical reading You have a…" at bounding box center [250, 78] width 352 height 320
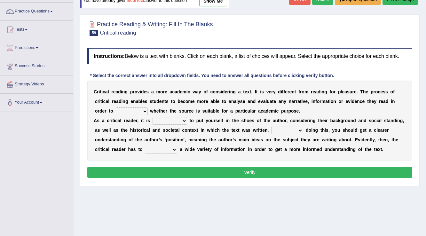
scroll to position [0, 0]
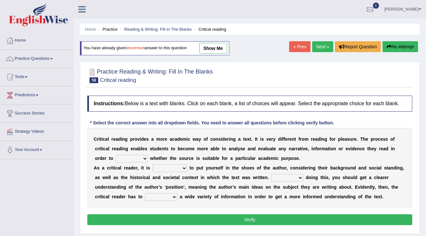
click at [216, 47] on link "show me" at bounding box center [213, 48] width 28 height 11
select select "probe"
select select "principled"
select select "For"
select select "adhere"
